Goal: Task Accomplishment & Management: Manage account settings

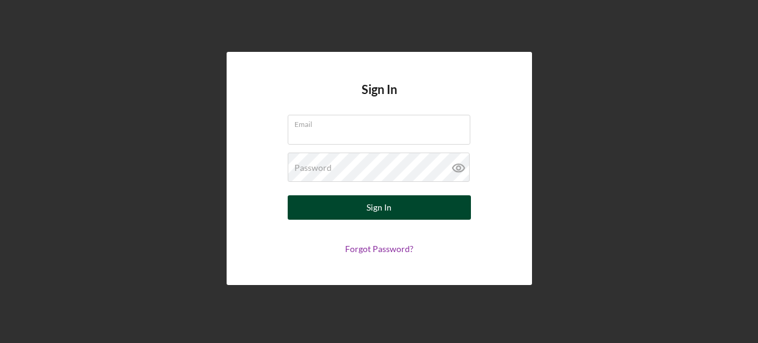
type input "[EMAIL_ADDRESS][DOMAIN_NAME]"
click at [443, 213] on button "Sign In" at bounding box center [379, 208] width 183 height 24
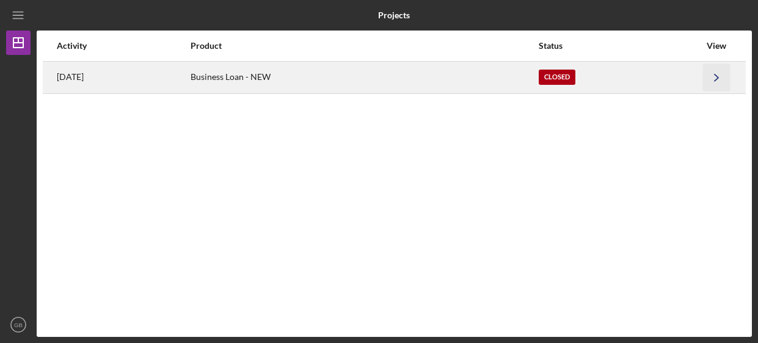
click at [711, 82] on icon "Icon/Navigate" at bounding box center [716, 77] width 27 height 27
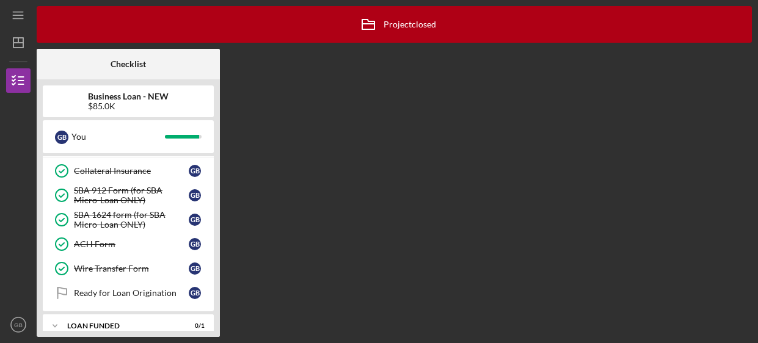
scroll to position [145, 0]
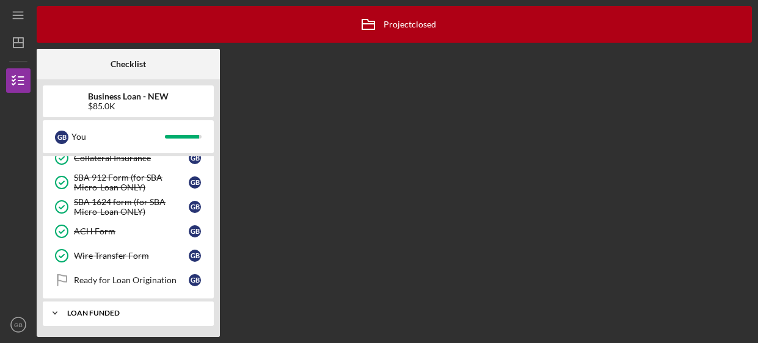
click at [112, 310] on div "LOAN FUNDED" at bounding box center [132, 313] width 131 height 7
click at [115, 310] on div "LOAN FUNDED" at bounding box center [132, 313] width 131 height 7
click at [148, 280] on div "Ready for Loan Origination" at bounding box center [131, 281] width 115 height 10
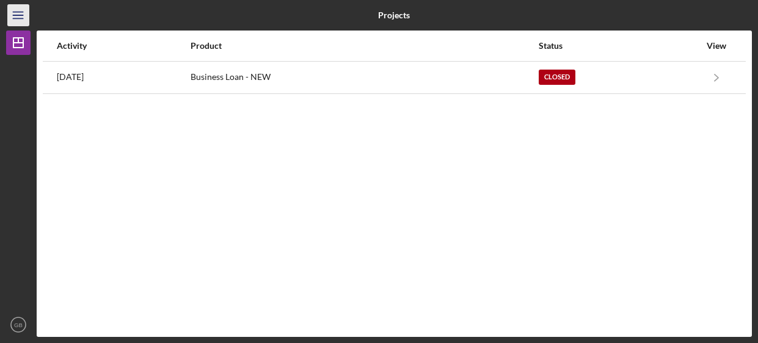
click at [15, 15] on line "button" at bounding box center [18, 15] width 10 height 0
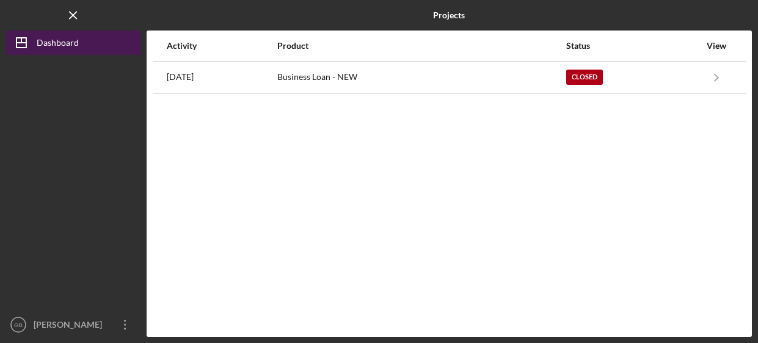
click at [42, 46] on div "Dashboard" at bounding box center [58, 44] width 42 height 27
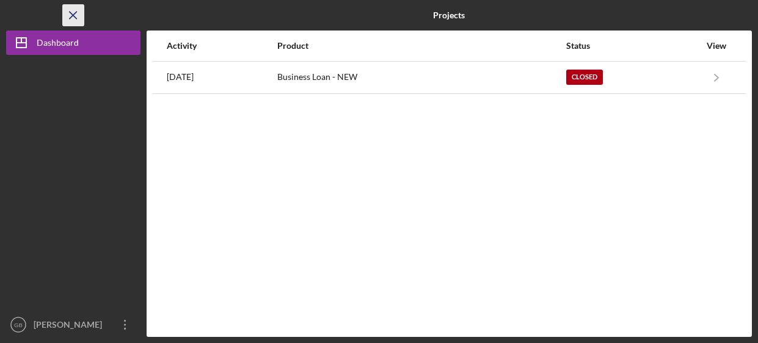
click at [78, 15] on icon "Icon/Menu Close" at bounding box center [73, 15] width 27 height 27
